Goal: Information Seeking & Learning: Check status

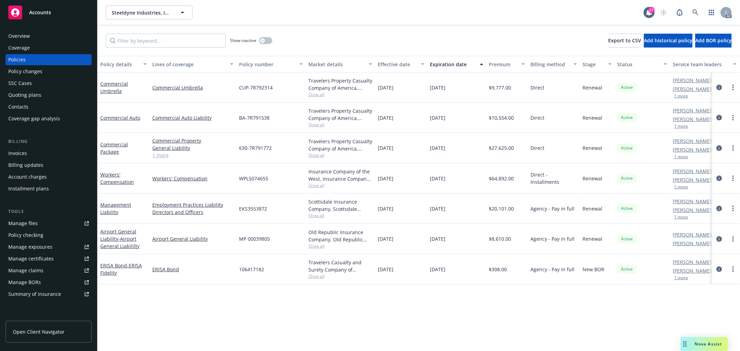
click at [161, 155] on link "1 more" at bounding box center [192, 155] width 81 height 7
drag, startPoint x: 114, startPoint y: 144, endPoint x: 117, endPoint y: 149, distance: 5.3
click at [115, 144] on link "Commercial Package" at bounding box center [114, 148] width 28 height 14
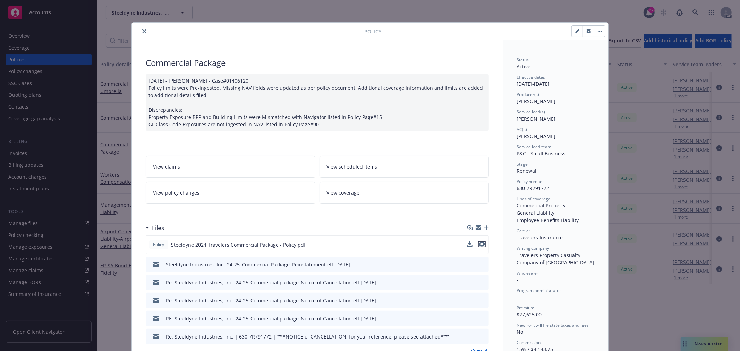
click at [479, 245] on icon "preview file" at bounding box center [482, 244] width 6 height 5
click at [143, 30] on icon "close" at bounding box center [144, 31] width 4 height 4
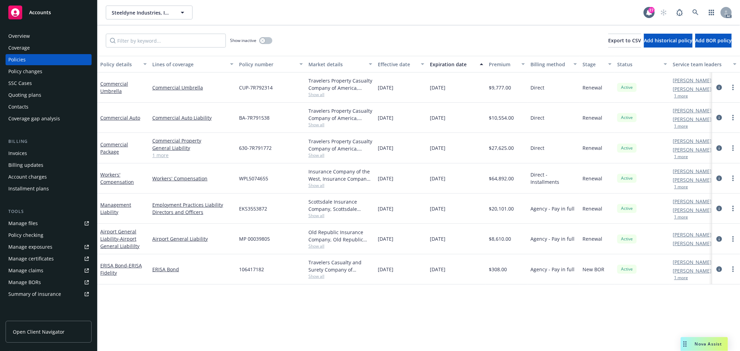
click at [141, 32] on div "Show inactive Export to CSV Add historical policy Add BOR policy" at bounding box center [419, 40] width 643 height 31
click at [264, 40] on icon "button" at bounding box center [262, 40] width 3 height 3
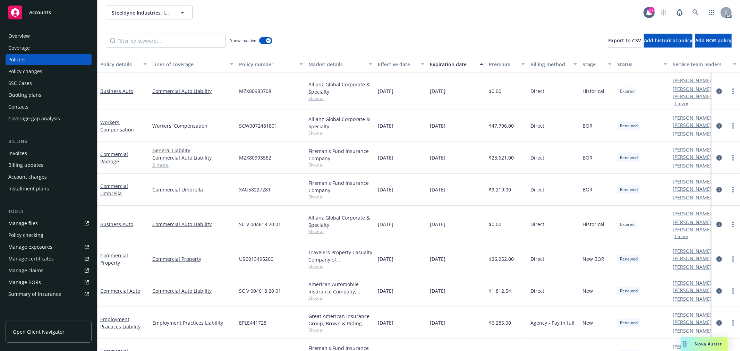
click at [454, 64] on div "Expiration date" at bounding box center [453, 64] width 46 height 7
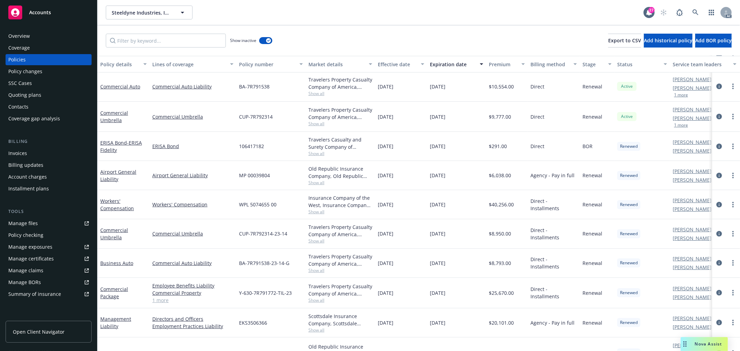
scroll to position [154, 0]
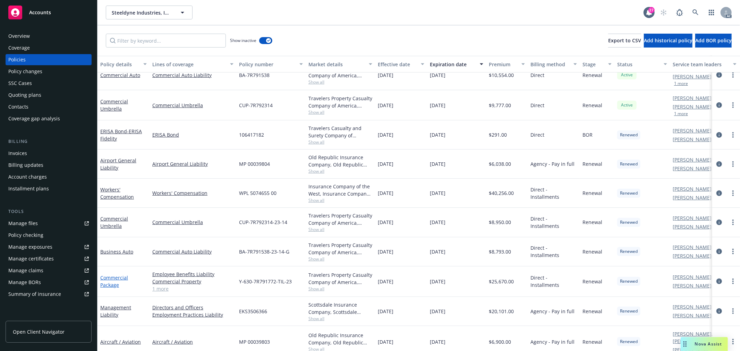
click at [116, 278] on link "Commercial Package" at bounding box center [114, 282] width 28 height 14
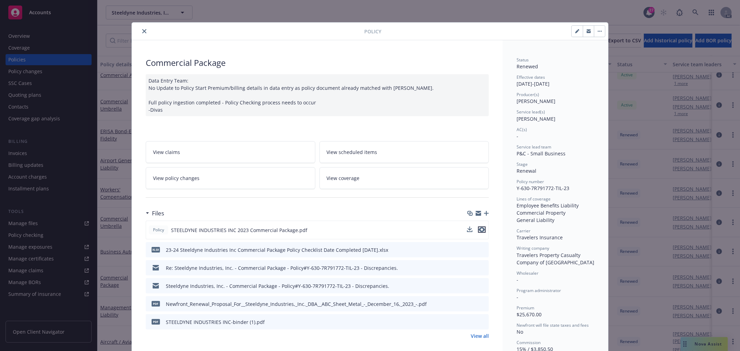
click at [481, 229] on icon "preview file" at bounding box center [482, 229] width 6 height 5
click at [144, 31] on div at bounding box center [250, 31] width 230 height 8
click at [144, 31] on button "close" at bounding box center [144, 31] width 8 height 8
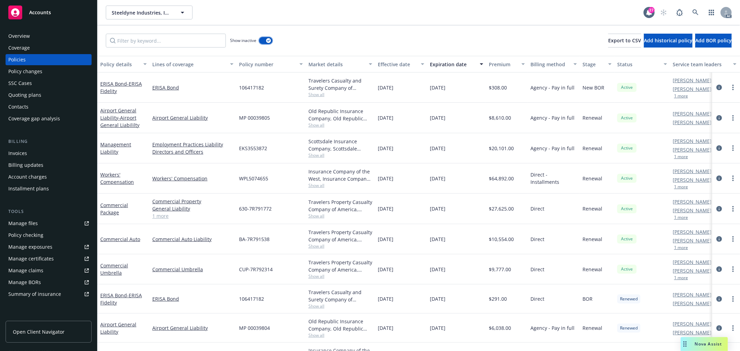
click at [268, 41] on icon "button" at bounding box center [268, 41] width 3 height 2
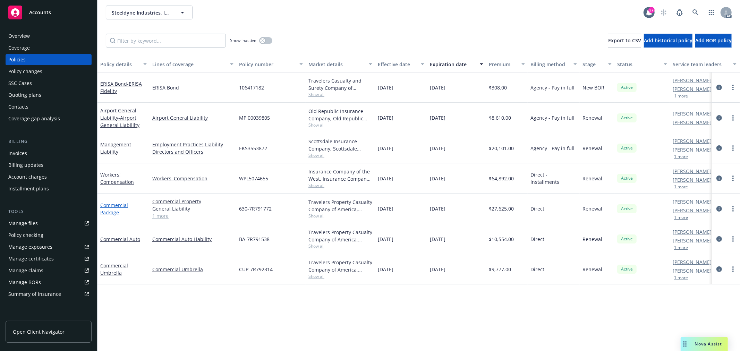
click at [115, 204] on link "Commercial Package" at bounding box center [114, 209] width 28 height 14
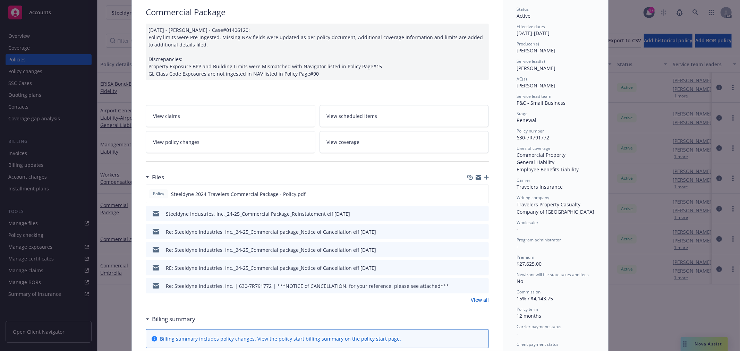
scroll to position [59, 0]
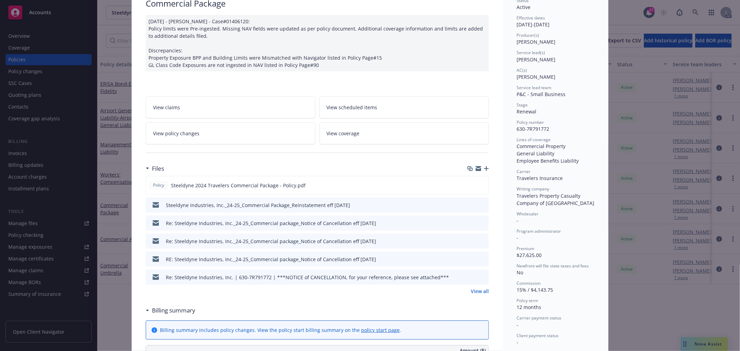
drag, startPoint x: 242, startPoint y: 119, endPoint x: 237, endPoint y: 131, distance: 13.4
click at [242, 119] on div "View claims View scheduled items View policy changes View coverage" at bounding box center [317, 120] width 343 height 48
click at [237, 132] on link "View policy changes" at bounding box center [231, 134] width 170 height 22
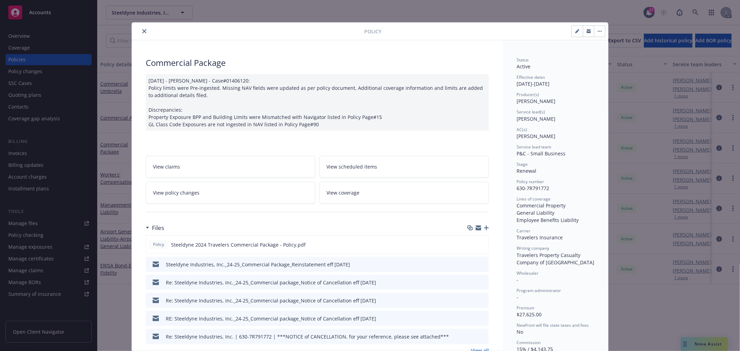
scroll to position [21, 0]
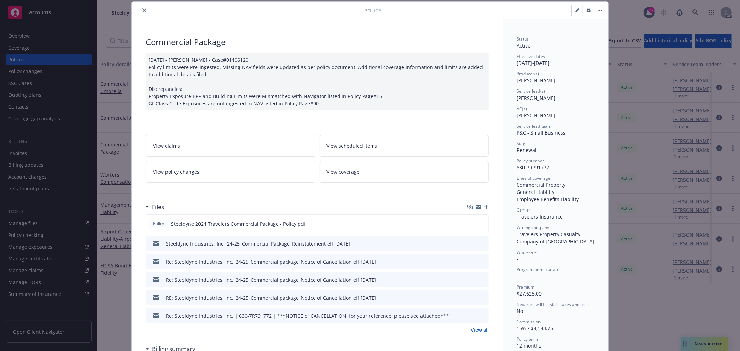
click at [145, 10] on button "close" at bounding box center [144, 10] width 8 height 8
